Goal: Information Seeking & Learning: Learn about a topic

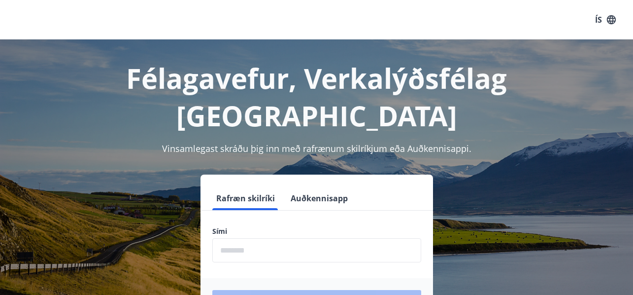
scroll to position [49, 0]
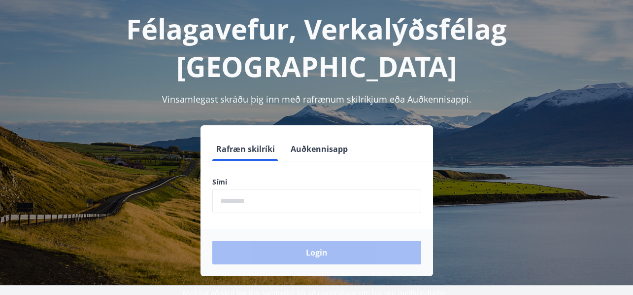
drag, startPoint x: 247, startPoint y: 158, endPoint x: 220, endPoint y: 164, distance: 28.1
click at [247, 189] on input "phone" at bounding box center [316, 201] width 209 height 24
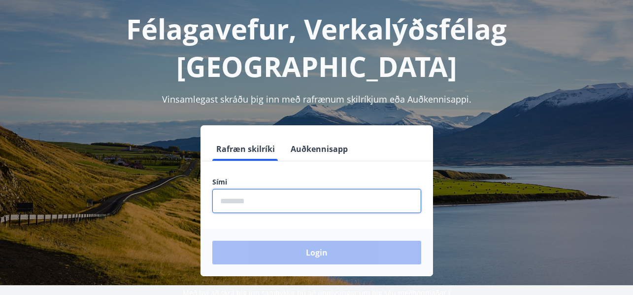
type input "********"
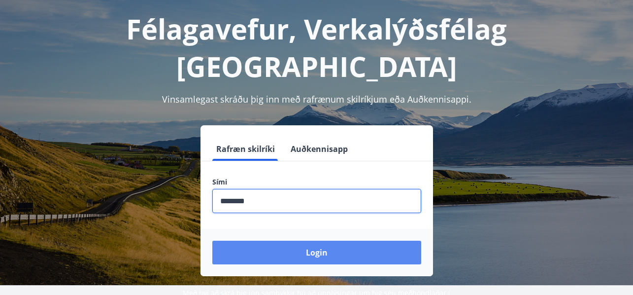
click at [259, 241] on button "Login" at bounding box center [316, 253] width 209 height 24
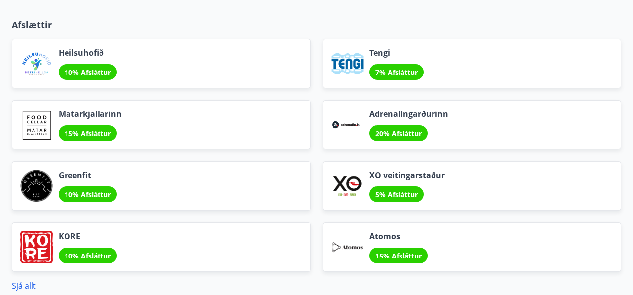
scroll to position [1351, 0]
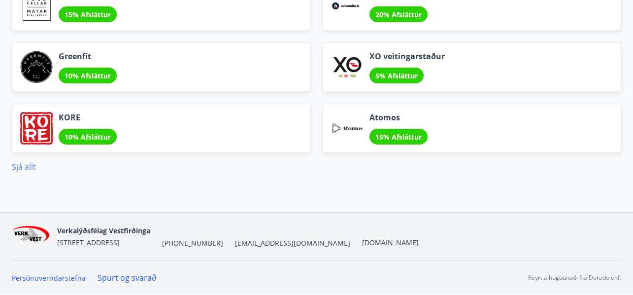
click at [22, 163] on link "Sjá allt" at bounding box center [24, 166] width 24 height 11
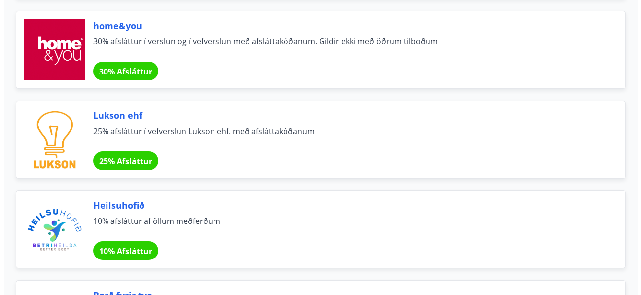
scroll to position [789, 0]
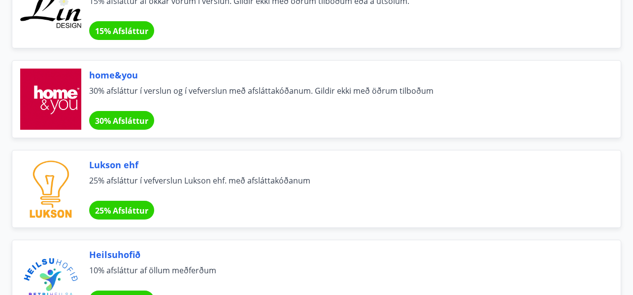
click at [99, 75] on span "home&you" at bounding box center [343, 75] width 508 height 13
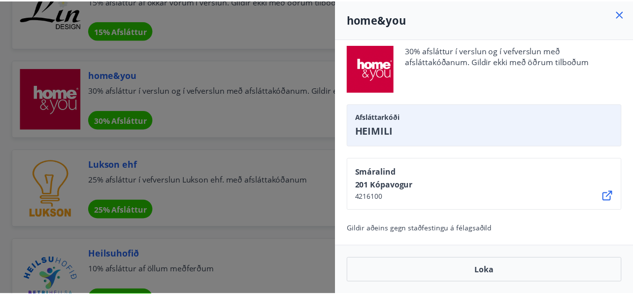
scroll to position [0, 0]
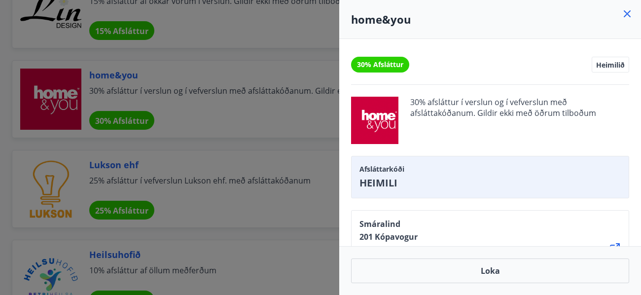
click at [223, 203] on div at bounding box center [320, 147] width 641 height 295
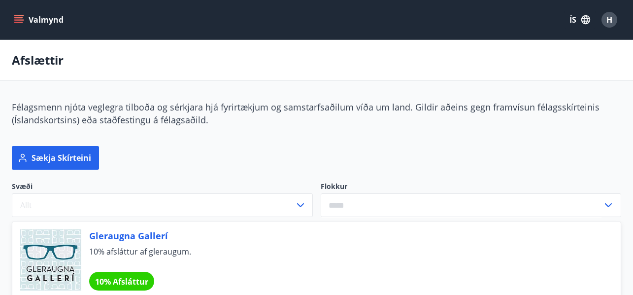
click at [16, 15] on icon "menu" at bounding box center [19, 20] width 10 height 10
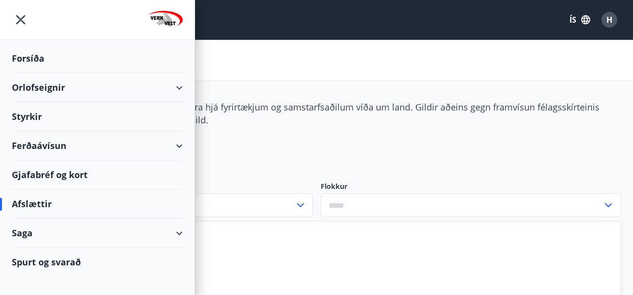
click at [26, 115] on div "Styrkir" at bounding box center [97, 116] width 171 height 29
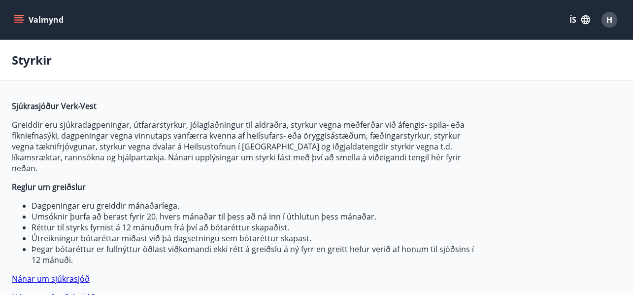
type input "***"
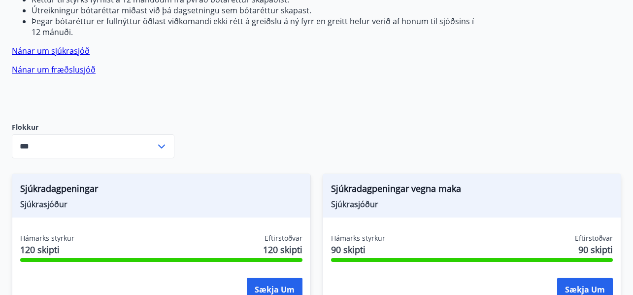
scroll to position [178, 0]
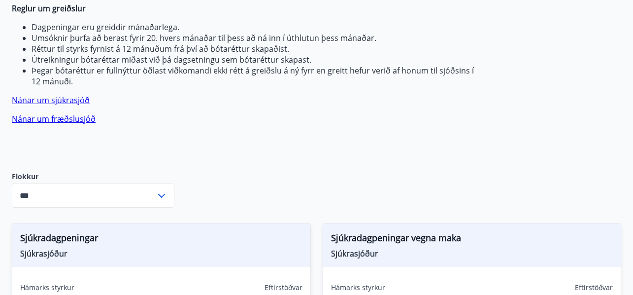
click at [69, 95] on link "Nánar um sjúkrasjóð" at bounding box center [51, 100] width 78 height 11
